Goal: Task Accomplishment & Management: Use online tool/utility

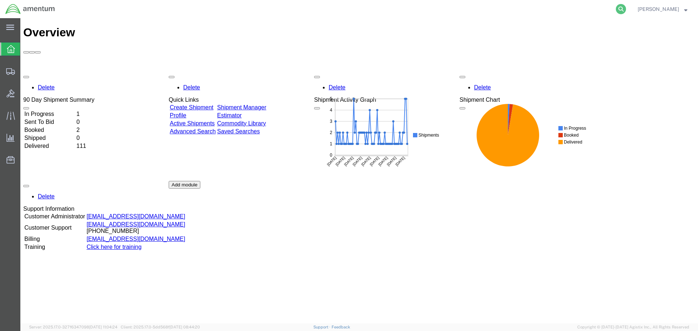
click at [622, 8] on icon at bounding box center [621, 9] width 10 height 10
click at [416, 9] on input "search" at bounding box center [505, 8] width 221 height 17
paste input "SR02-25231-0272"
type input "SR02-25231-0272"
click at [619, 9] on icon at bounding box center [621, 9] width 10 height 10
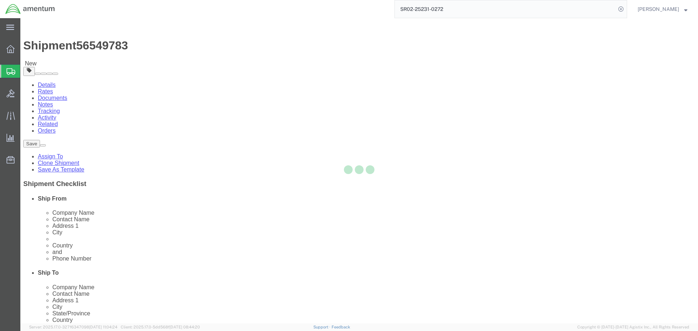
select select "42737"
select select "42668"
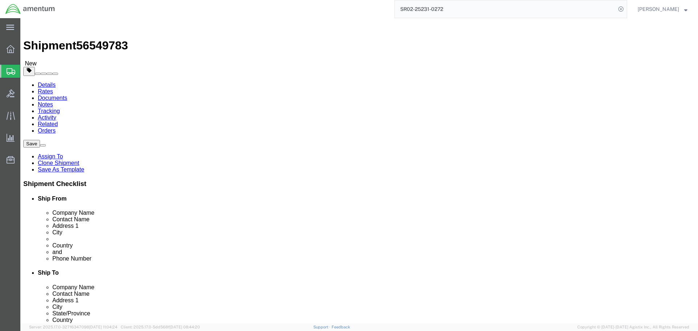
drag, startPoint x: 157, startPoint y: 168, endPoint x: 79, endPoint y: 150, distance: 80.8
click div "Contact Name [PERSON_NAME]"
type input "[PERSON_NAME][GEOGRAPHIC_DATA]"
click button "Rate Shipment"
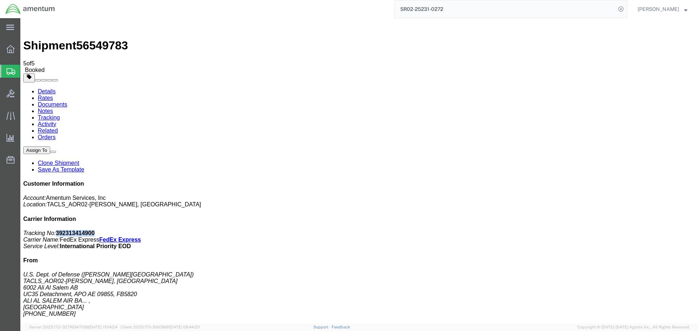
drag, startPoint x: 637, startPoint y: 112, endPoint x: 597, endPoint y: 113, distance: 40.4
click at [597, 230] on p "Tracking No: 392313414900 Carrier Name: FedEx Express FedEx Express Service Lev…" at bounding box center [359, 240] width 672 height 20
copy b "392313414900"
drag, startPoint x: 305, startPoint y: 129, endPoint x: 475, endPoint y: 193, distance: 181.7
